Goal: Check status

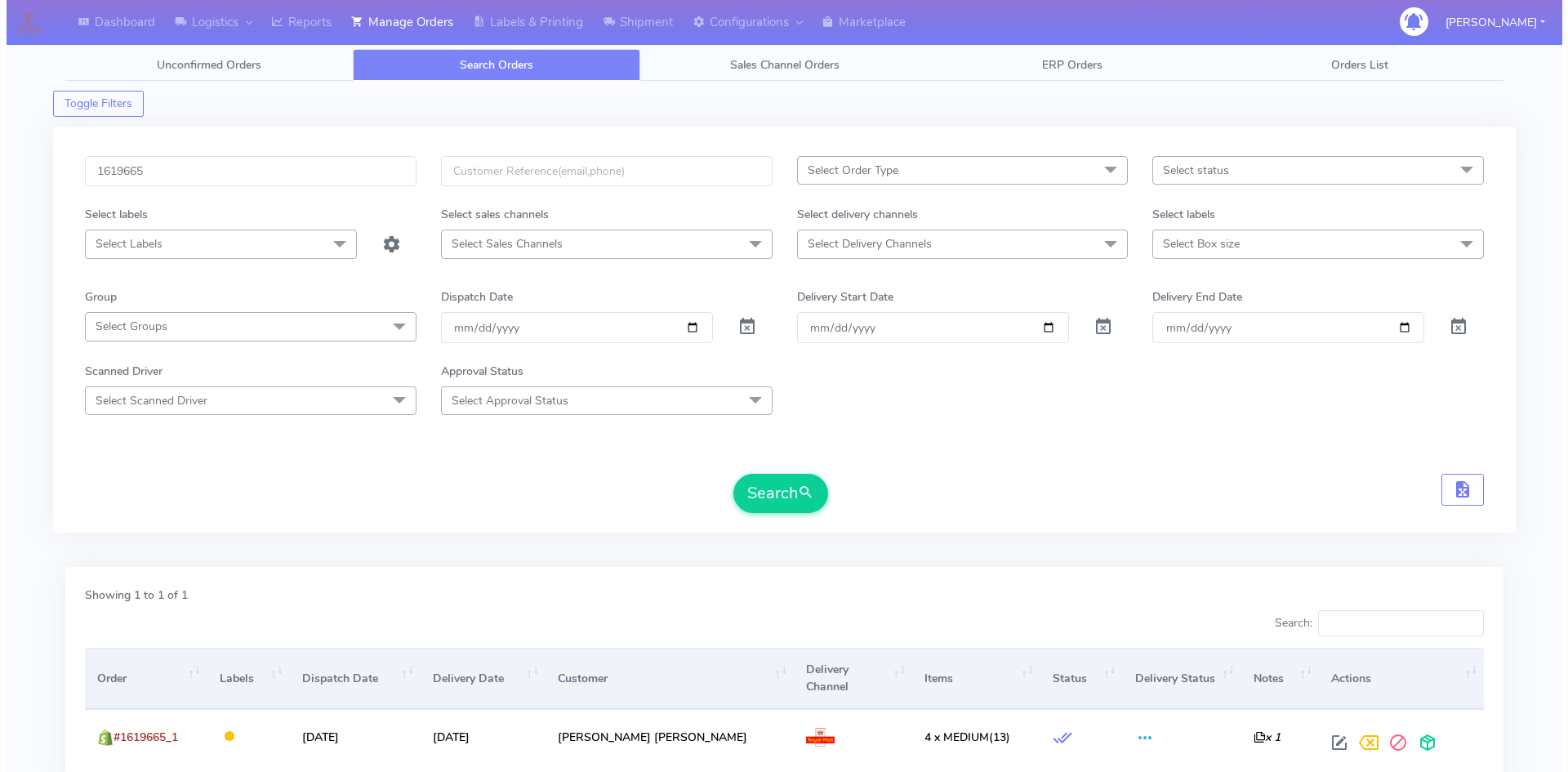
scroll to position [73, 0]
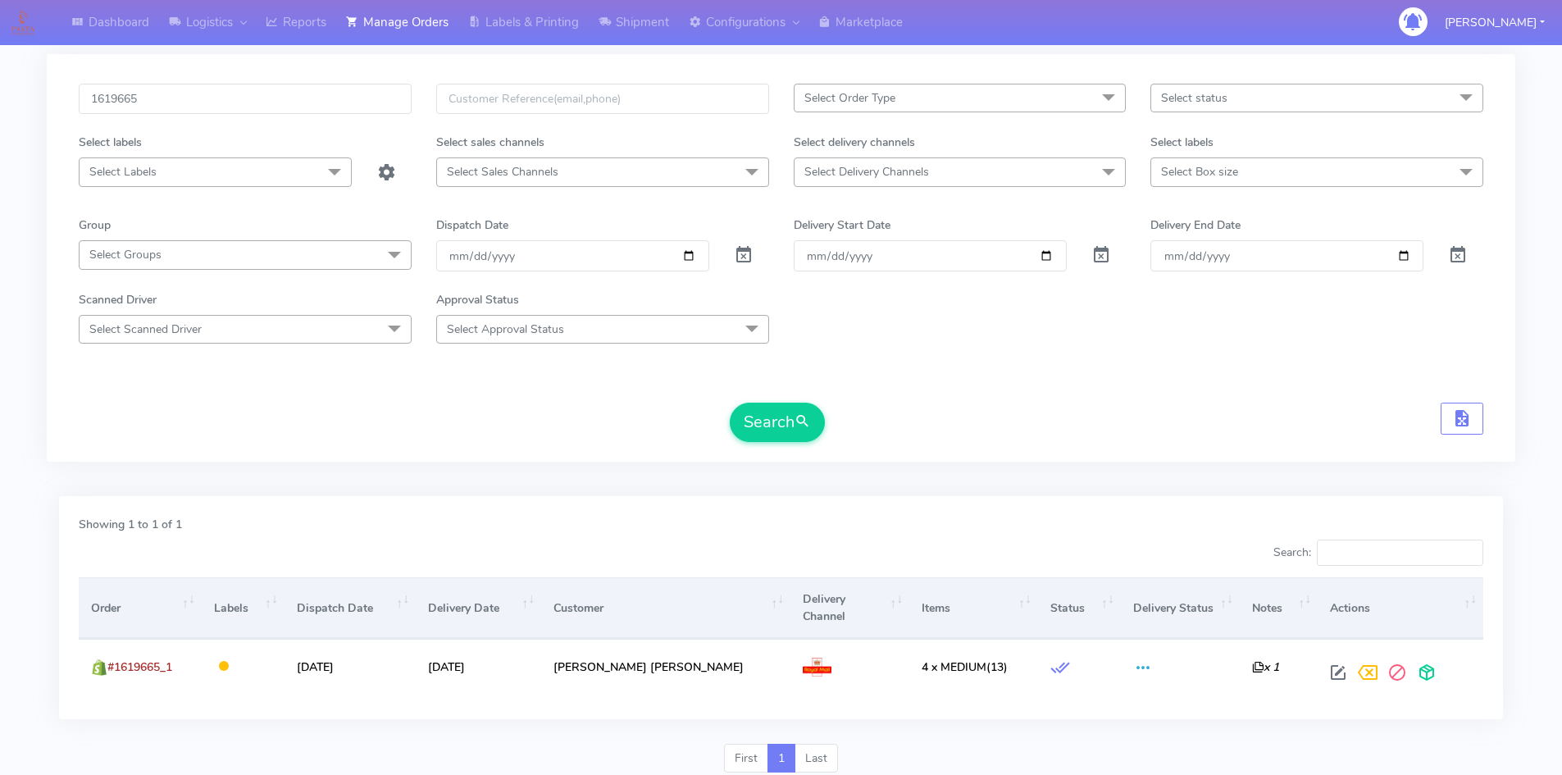
click at [215, 108] on input "1619665" at bounding box center [245, 99] width 333 height 30
type input "1624556"
click at [757, 411] on button "Search" at bounding box center [777, 422] width 95 height 39
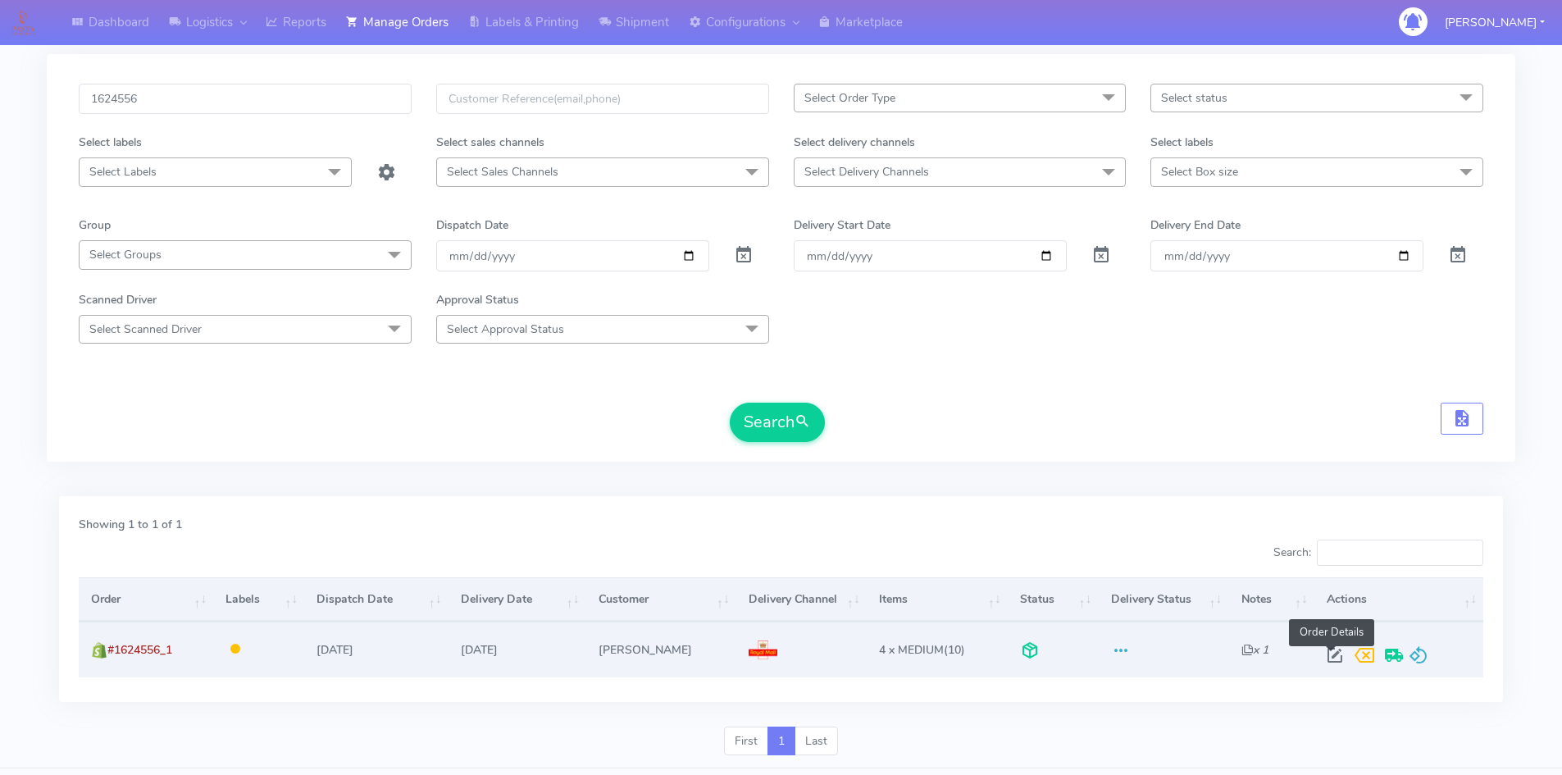
click at [1330, 660] on span at bounding box center [1335, 659] width 30 height 16
select select "3"
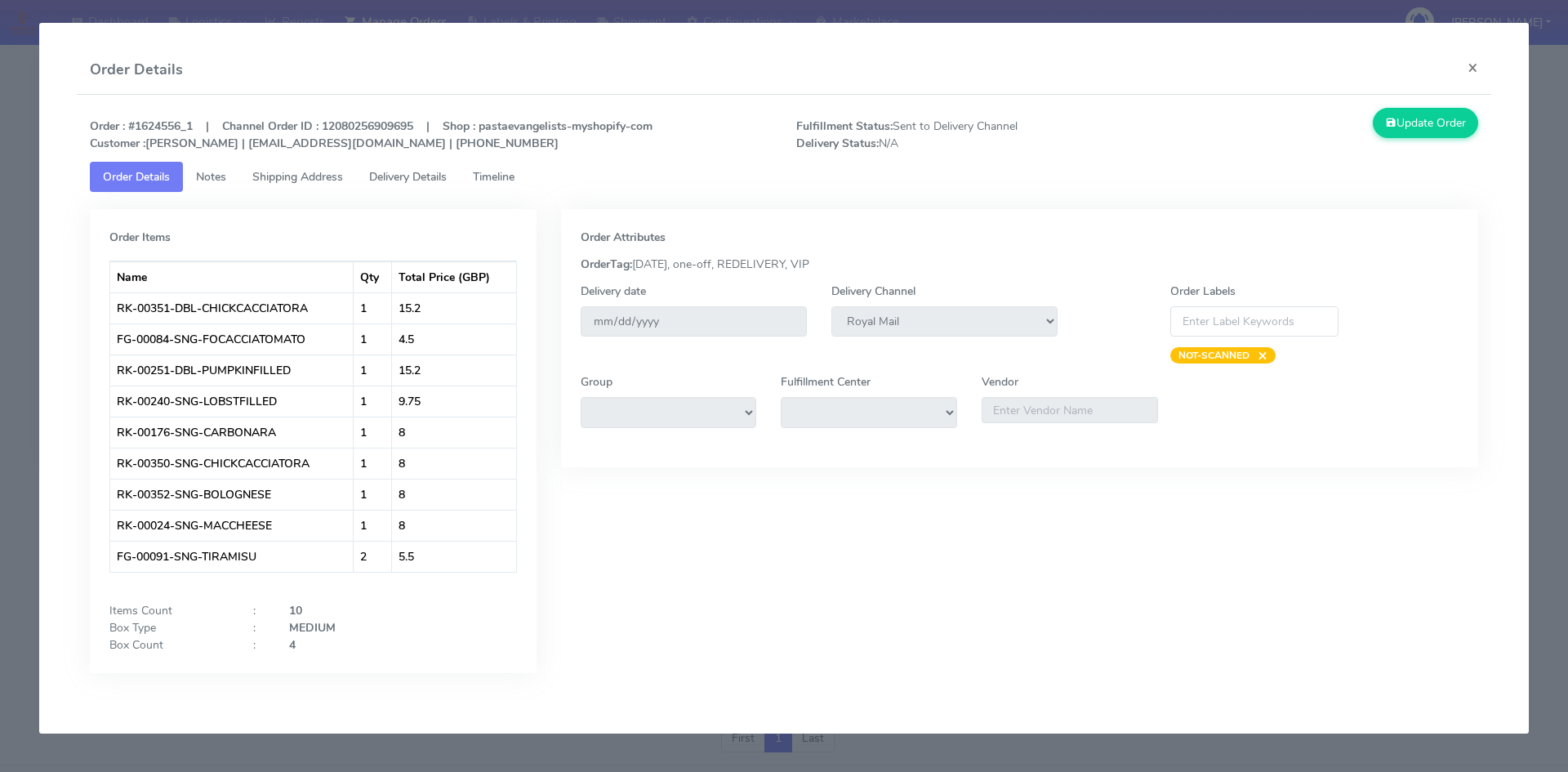
click at [398, 175] on span "Delivery Details" at bounding box center [408, 177] width 78 height 16
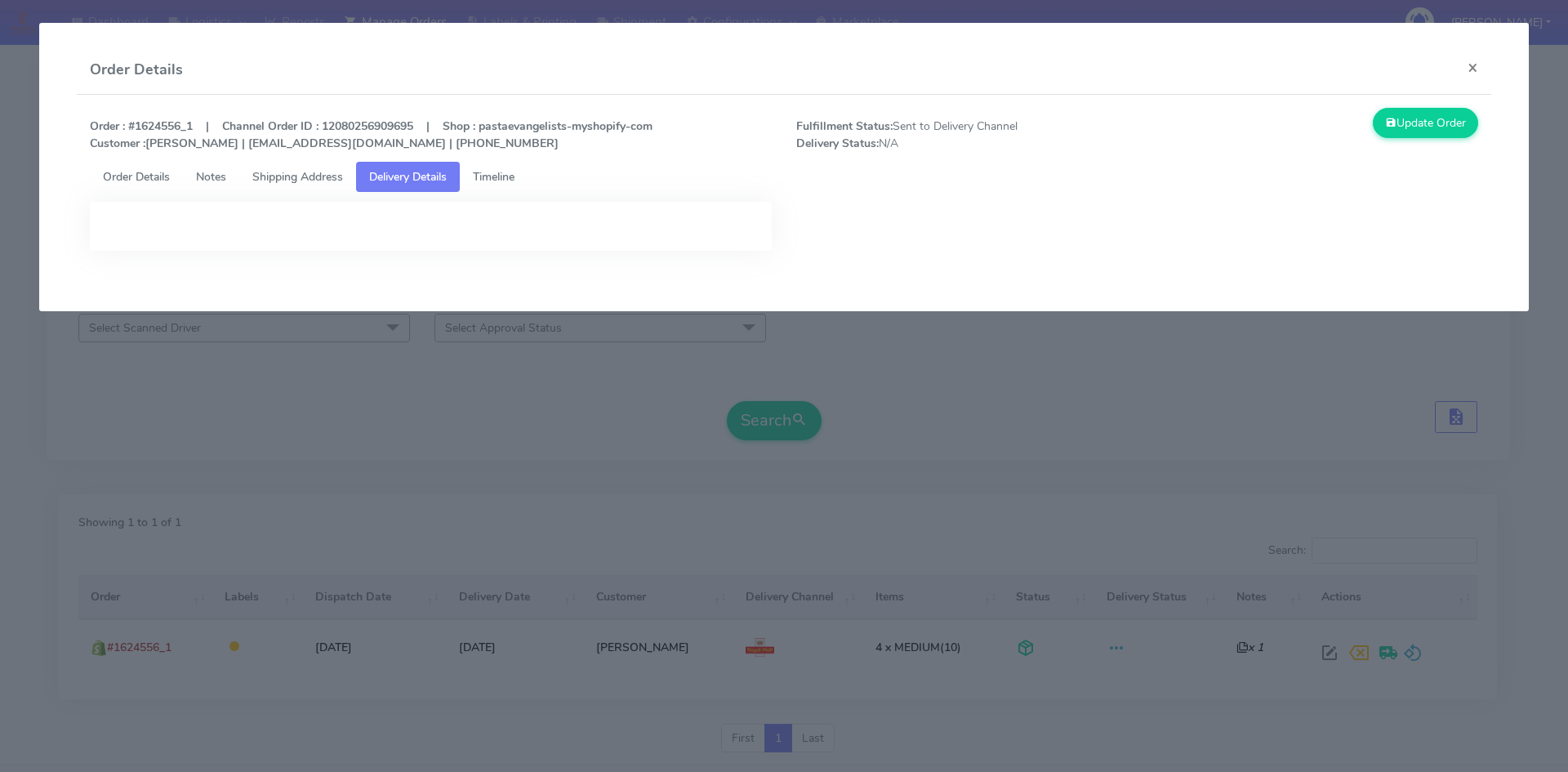
click at [447, 178] on span "Delivery Details" at bounding box center [408, 177] width 78 height 16
click at [510, 175] on span "Timeline" at bounding box center [494, 177] width 42 height 16
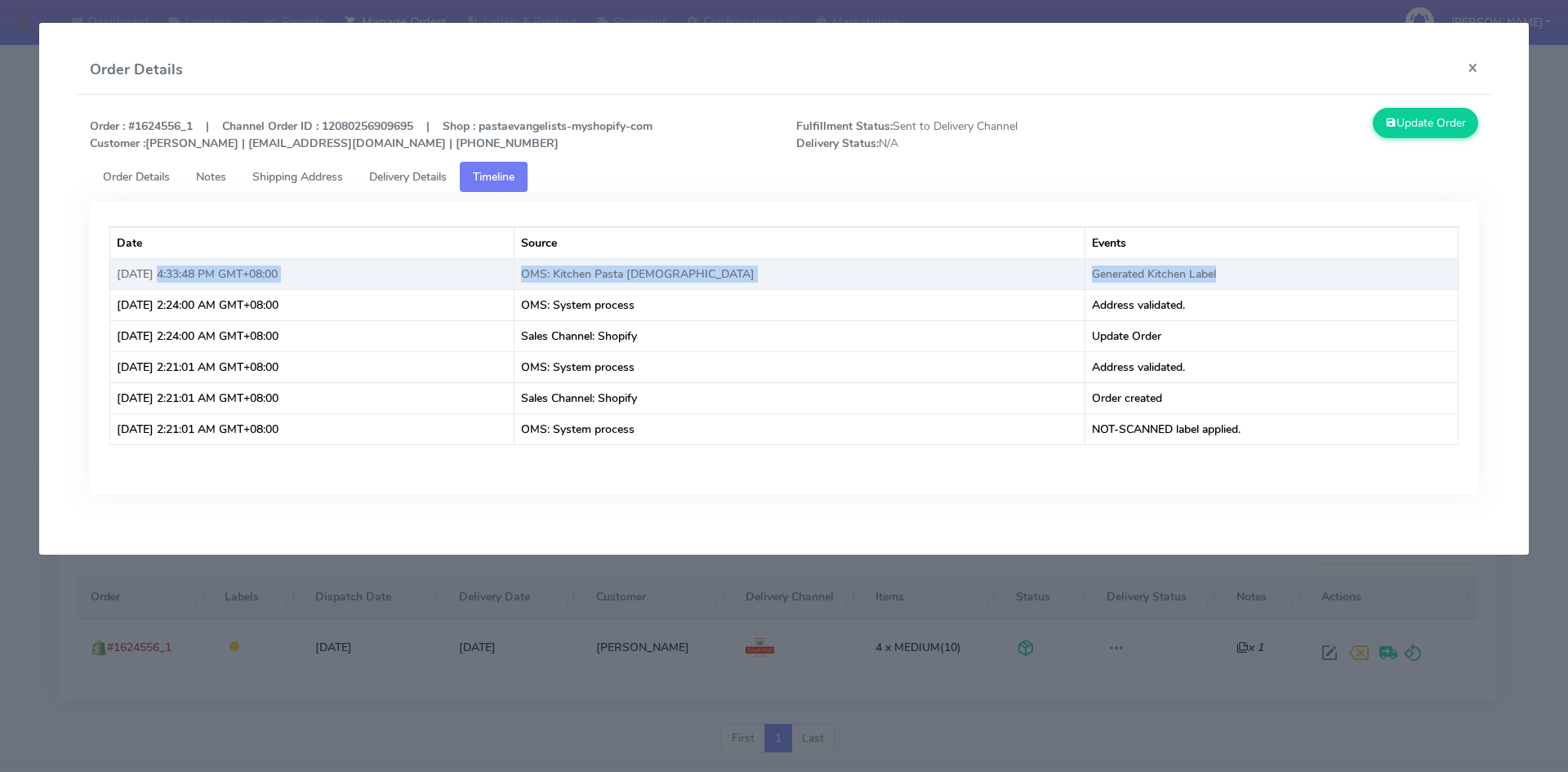
drag, startPoint x: 156, startPoint y: 277, endPoint x: 1310, endPoint y: 259, distance: 1154.1
click at [1309, 260] on tr "[DATE] 4:33:48 PM GMT+08:00 OMS: Kitchen Pasta Evangelists Generated Kitchen La…" at bounding box center [784, 273] width 1348 height 31
click at [1310, 259] on td "Generated Kitchen Label" at bounding box center [1271, 273] width 373 height 31
